Goal: Task Accomplishment & Management: Use online tool/utility

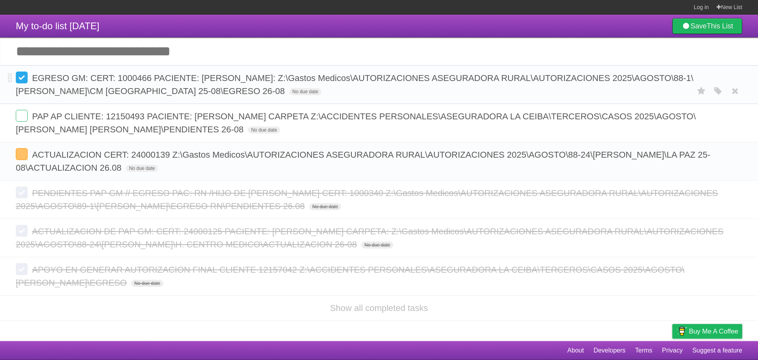
click at [24, 81] on label at bounding box center [22, 77] width 12 height 12
